Goal: Find specific fact

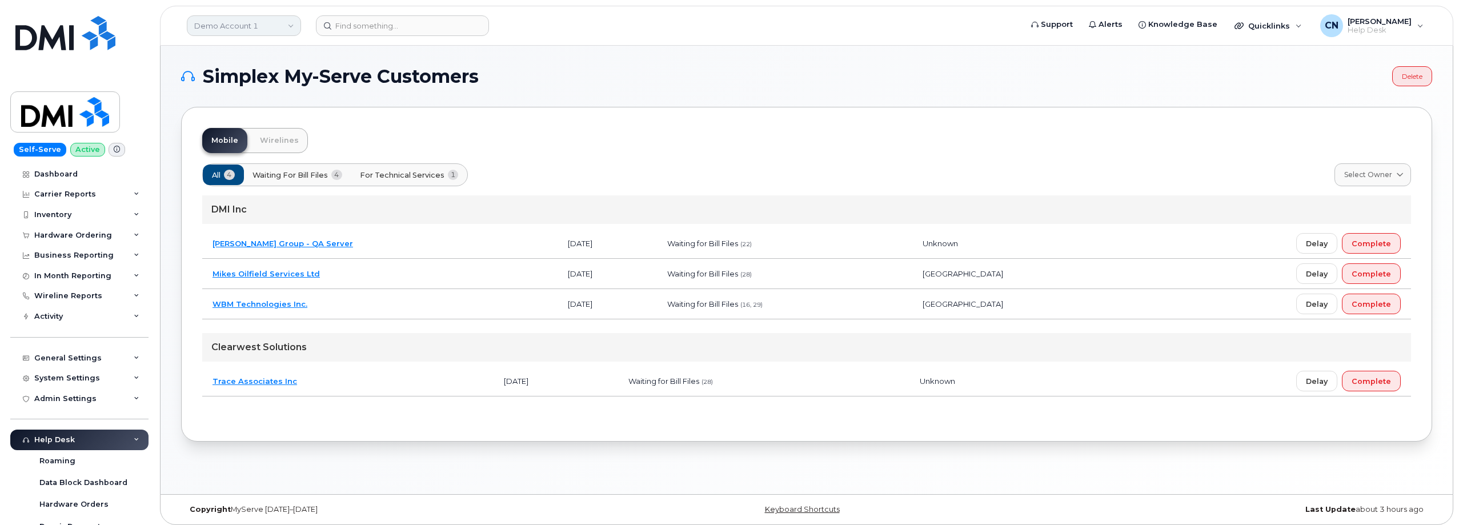
click at [244, 21] on link "Demo Account 1" at bounding box center [244, 25] width 114 height 21
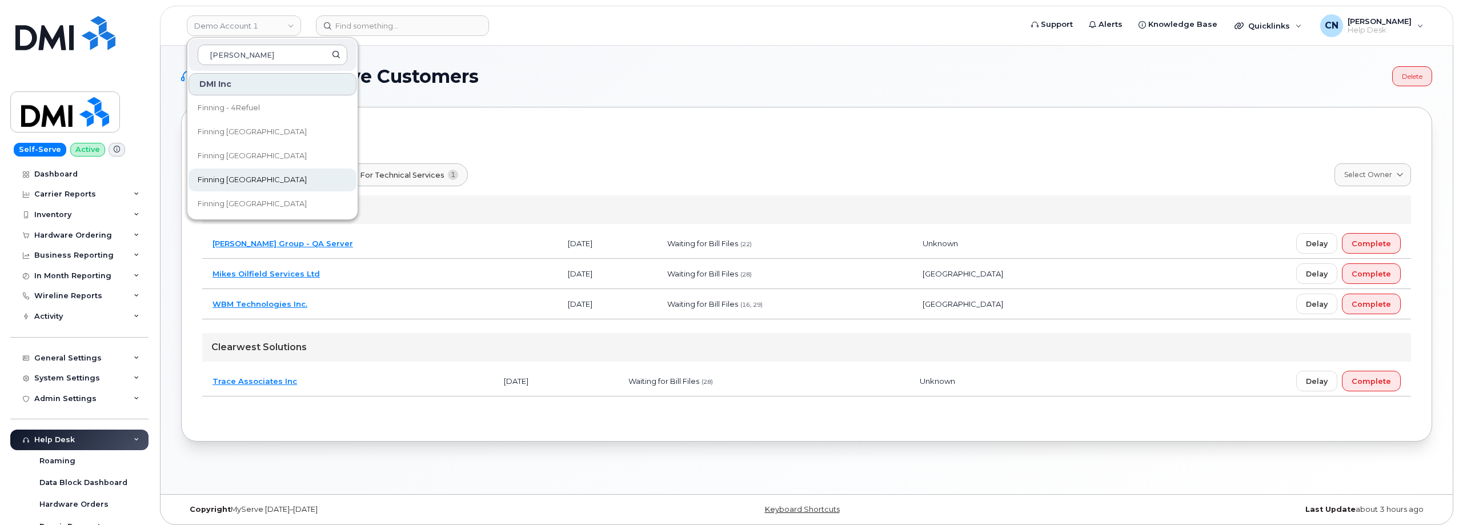
type input "finn"
click at [242, 179] on span "Finning [GEOGRAPHIC_DATA]" at bounding box center [252, 179] width 109 height 11
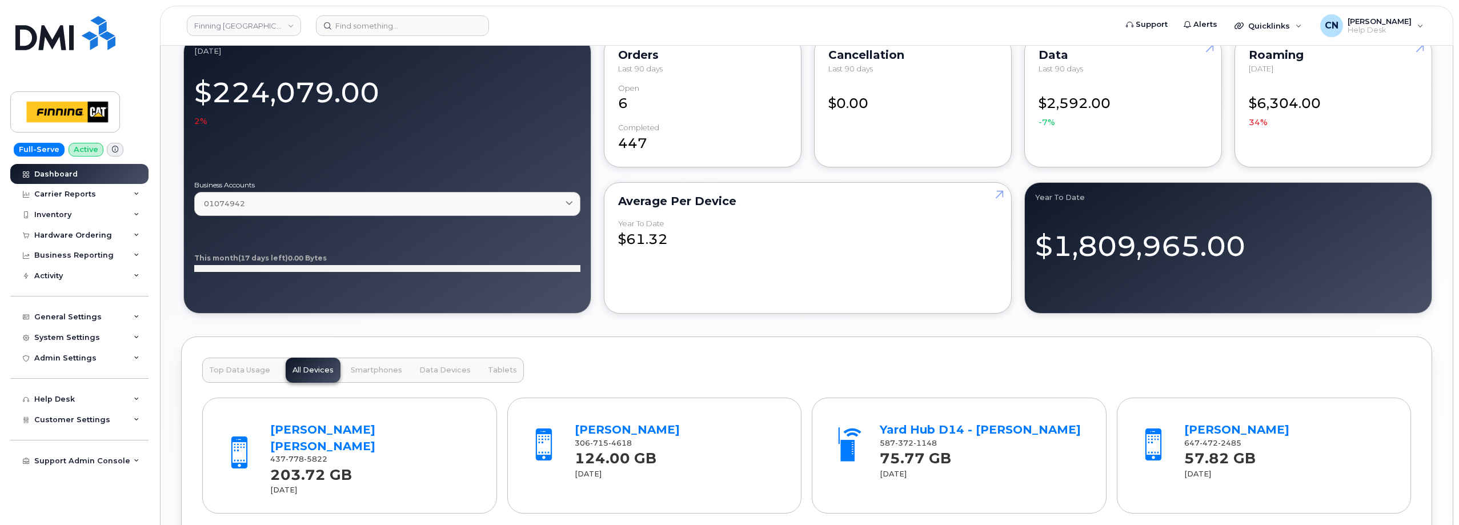
scroll to position [971, 0]
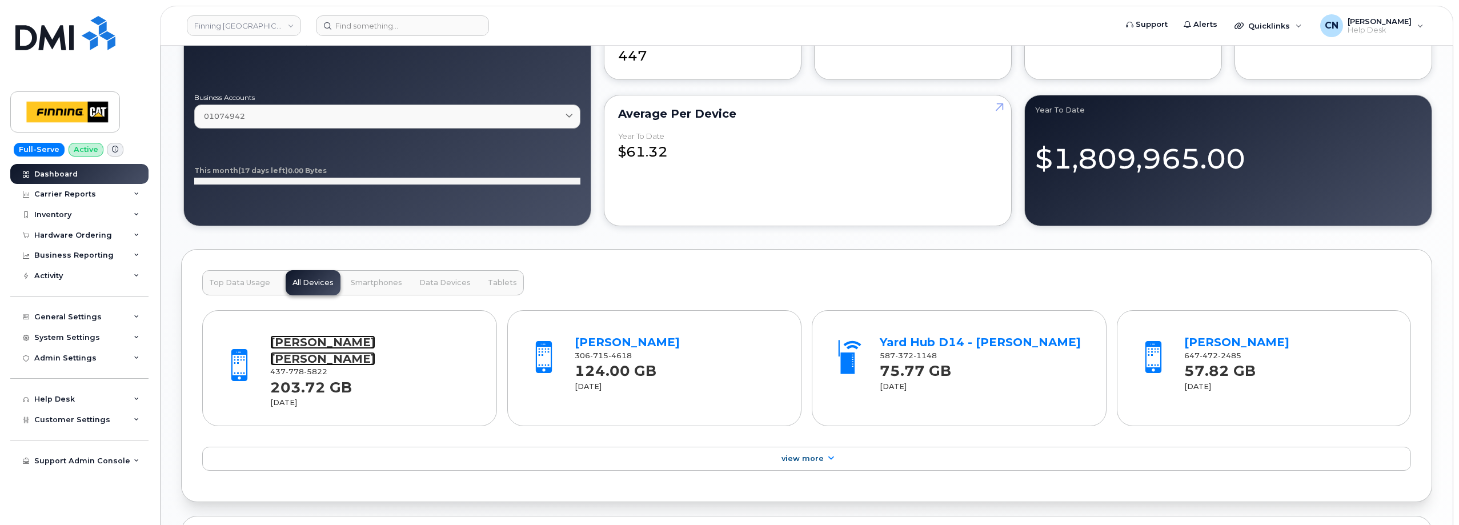
click at [305, 349] on link "[PERSON_NAME] [PERSON_NAME]" at bounding box center [322, 350] width 105 height 30
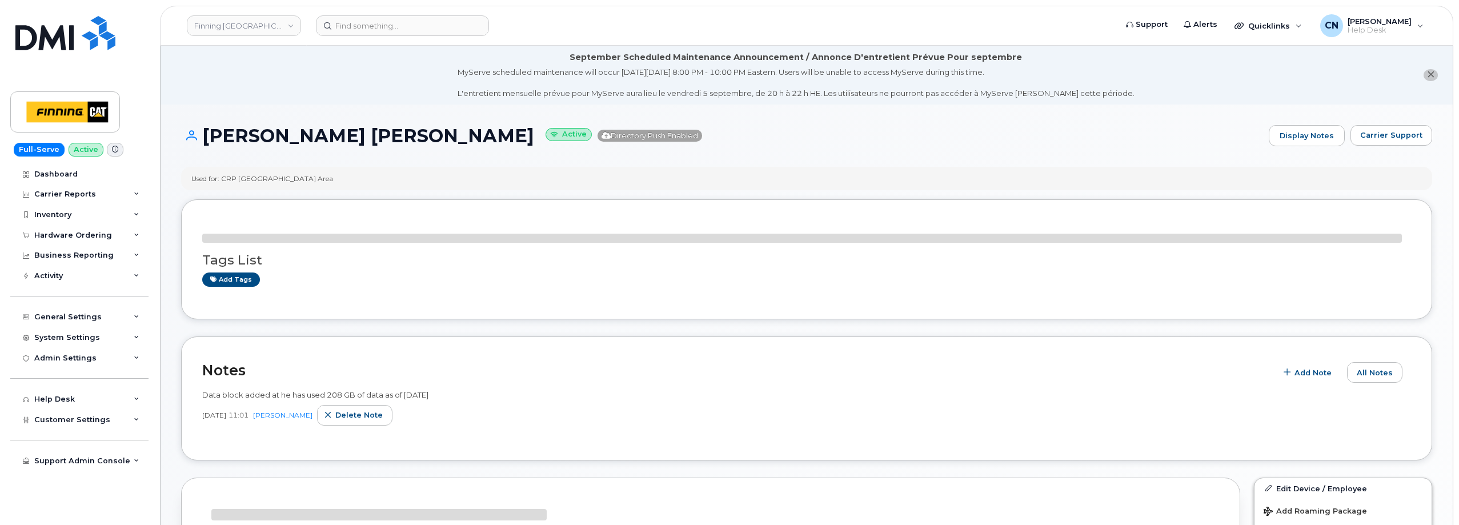
click at [1287, 86] on li "September Scheduled Maintenance Announcement / Annonce D'entretient Prévue Pour…" at bounding box center [807, 75] width 1292 height 59
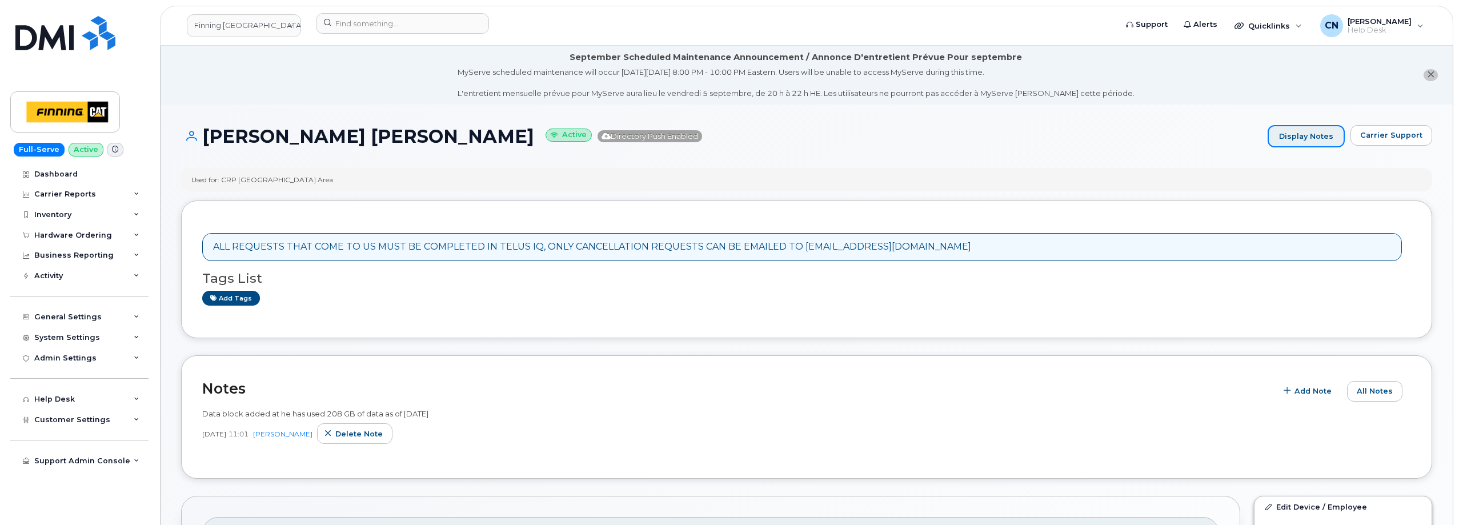
click at [1309, 141] on link "Display Notes" at bounding box center [1306, 136] width 77 height 23
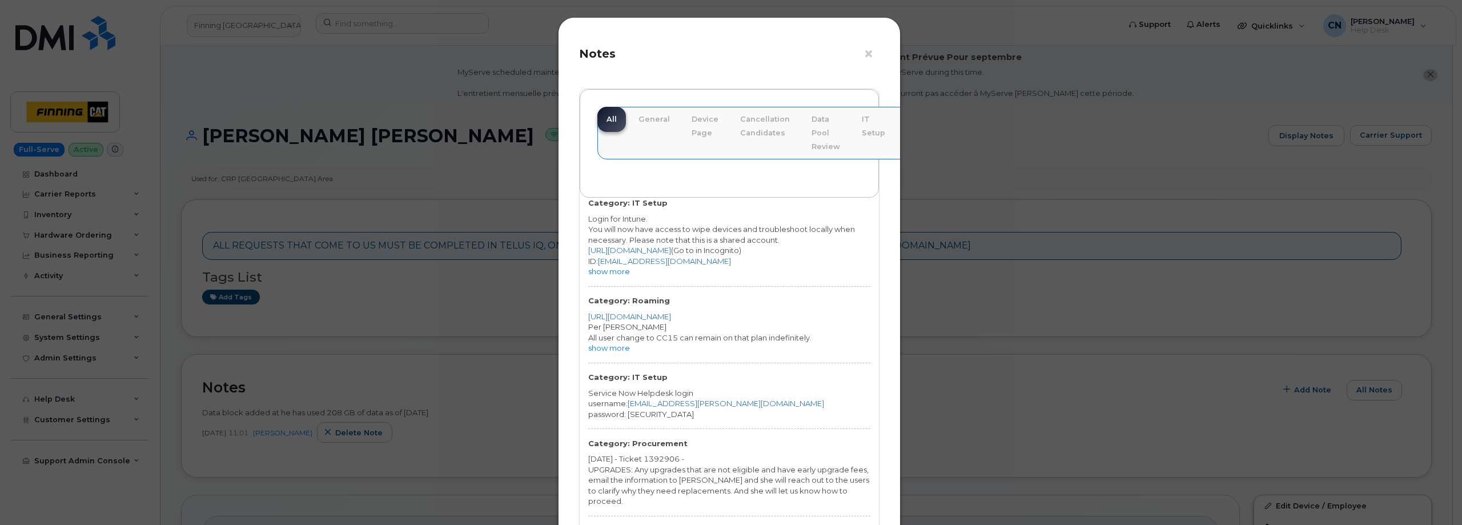
click at [614, 279] on div "Category: IT Setup Login for Intune. You will now have access to wipe devices a…" at bounding box center [729, 247] width 299 height 98
click at [616, 268] on link "show more" at bounding box center [609, 271] width 42 height 9
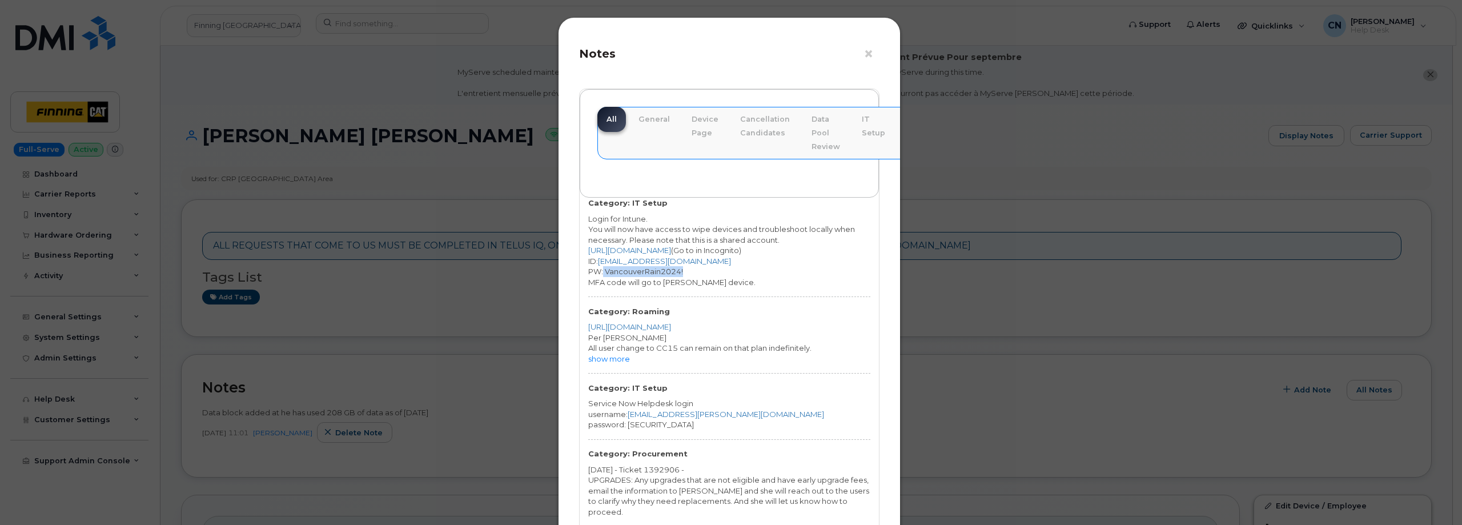
drag, startPoint x: 688, startPoint y: 270, endPoint x: 602, endPoint y: 273, distance: 86.3
click at [602, 273] on div "PW: VancouverRain2024!" at bounding box center [729, 271] width 282 height 11
copy div "VancouverRain2024!"
click at [602, 278] on div "MFA code will go to [PERSON_NAME] device." at bounding box center [729, 282] width 282 height 11
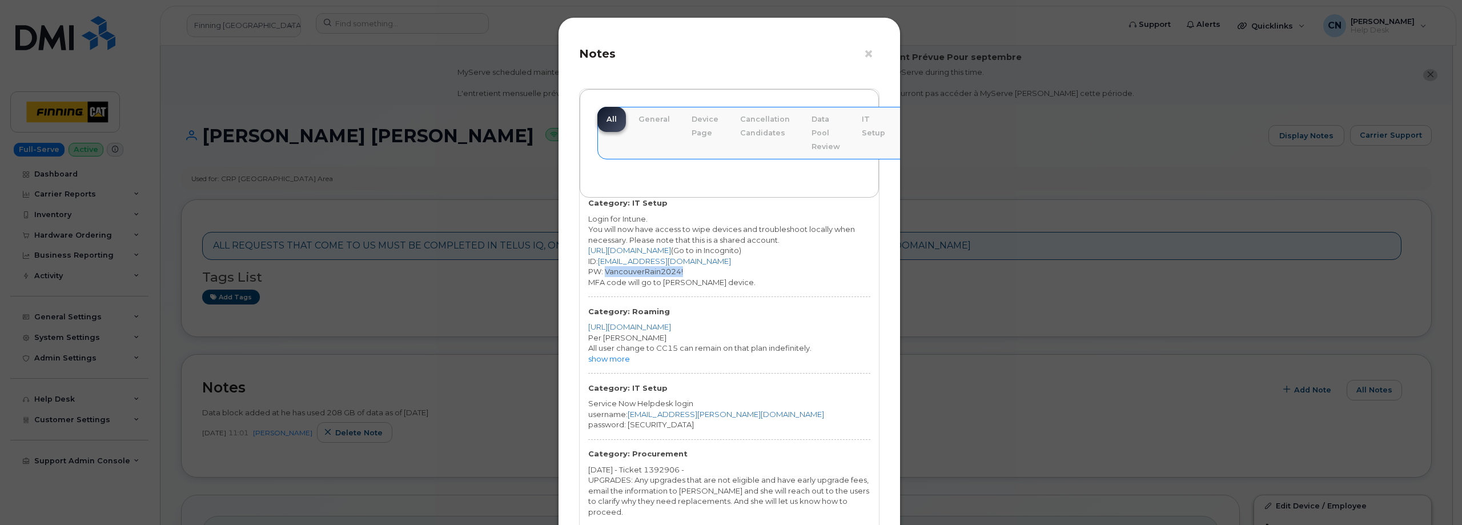
drag, startPoint x: 603, startPoint y: 271, endPoint x: 684, endPoint y: 271, distance: 80.6
click at [684, 271] on div "PW: VancouverRain2024!" at bounding box center [729, 271] width 282 height 11
copy div "VancouverRain2024!"
